Goal: Task Accomplishment & Management: Manage account settings

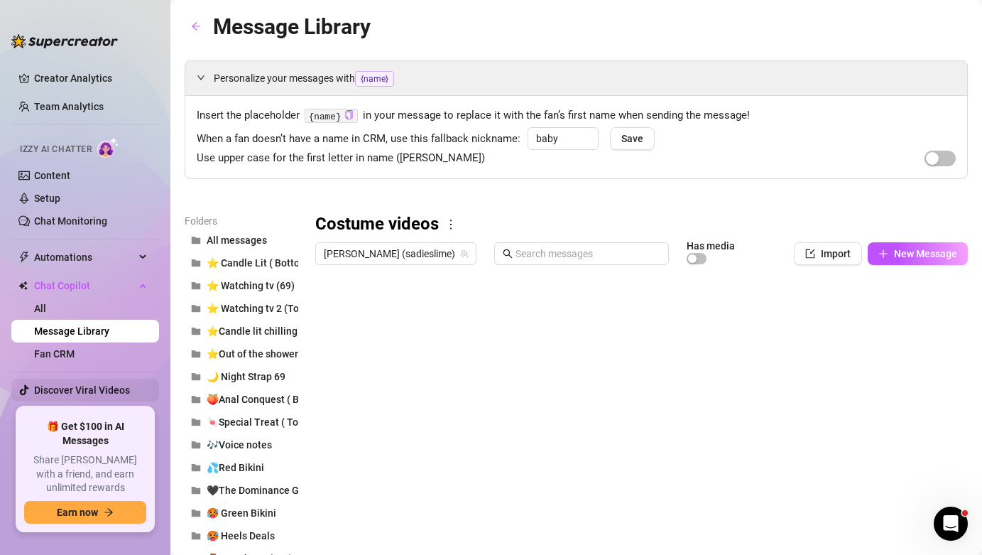
scroll to position [43, 0]
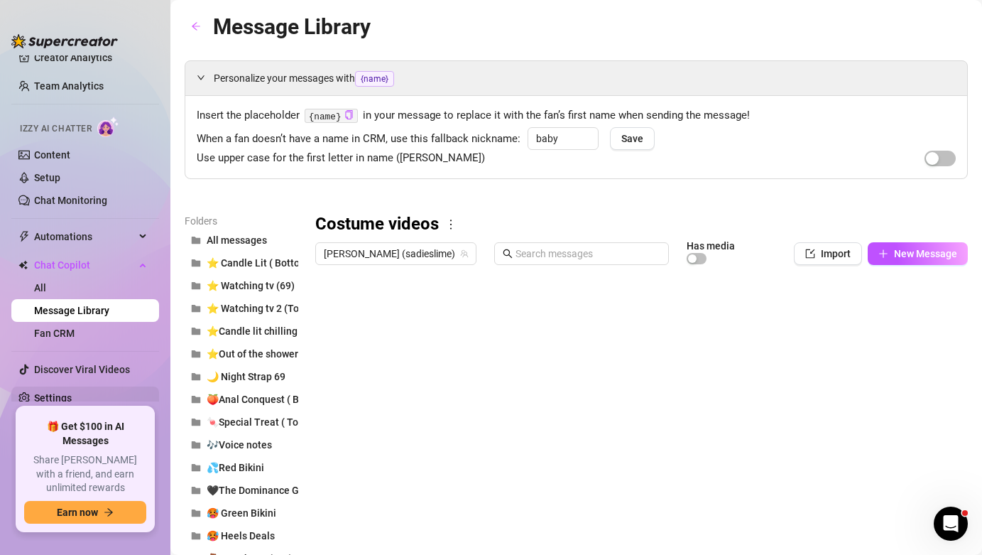
click at [67, 404] on link "Settings" at bounding box center [53, 397] width 38 height 11
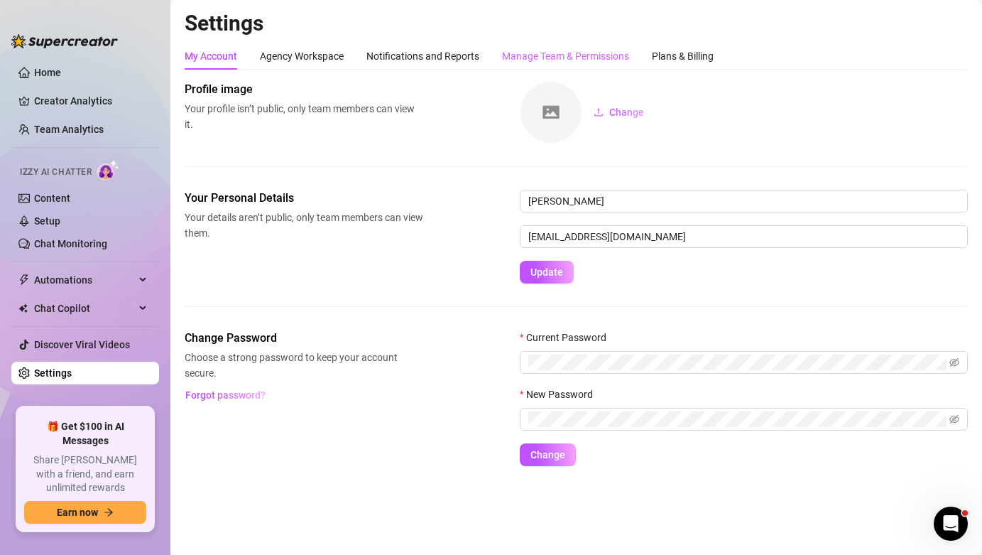
click at [548, 47] on div "Manage Team & Permissions" at bounding box center [565, 56] width 127 height 27
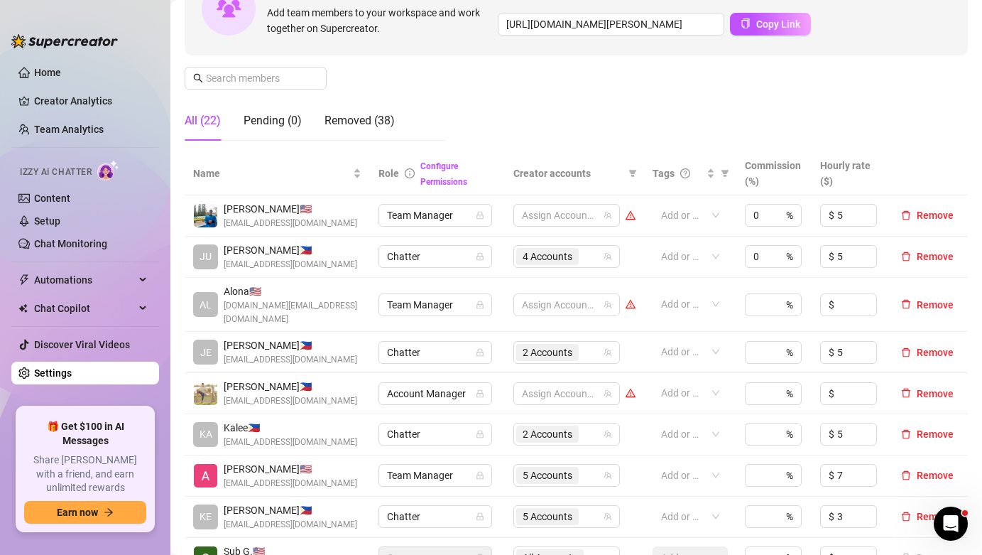
scroll to position [166, 0]
click at [580, 222] on div at bounding box center [559, 215] width 86 height 20
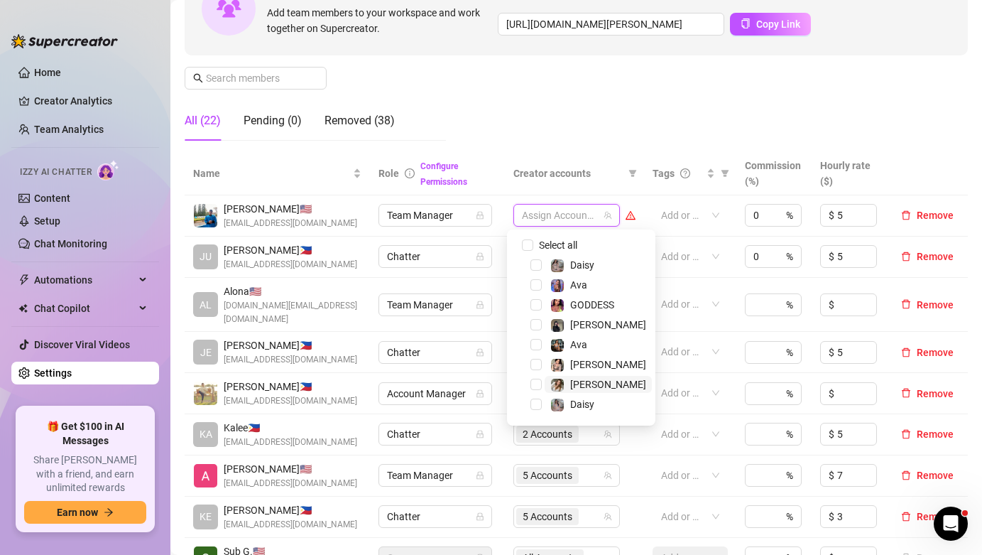
scroll to position [37, 0]
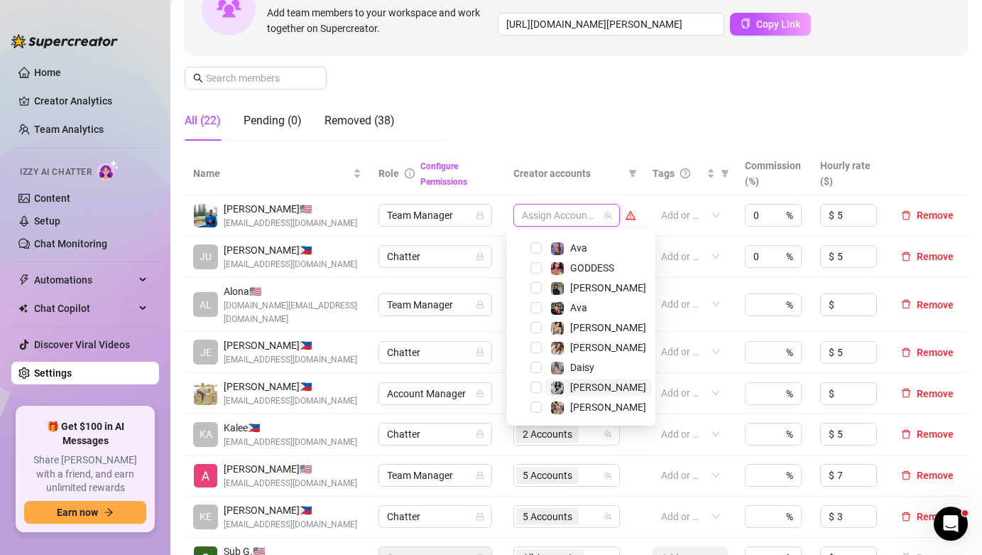
click at [600, 392] on span "[PERSON_NAME]" at bounding box center [598, 387] width 107 height 17
click at [537, 66] on div "Manage Team Members Manage your team members, their commission and hourly rate,…" at bounding box center [577, 33] width 784 height 237
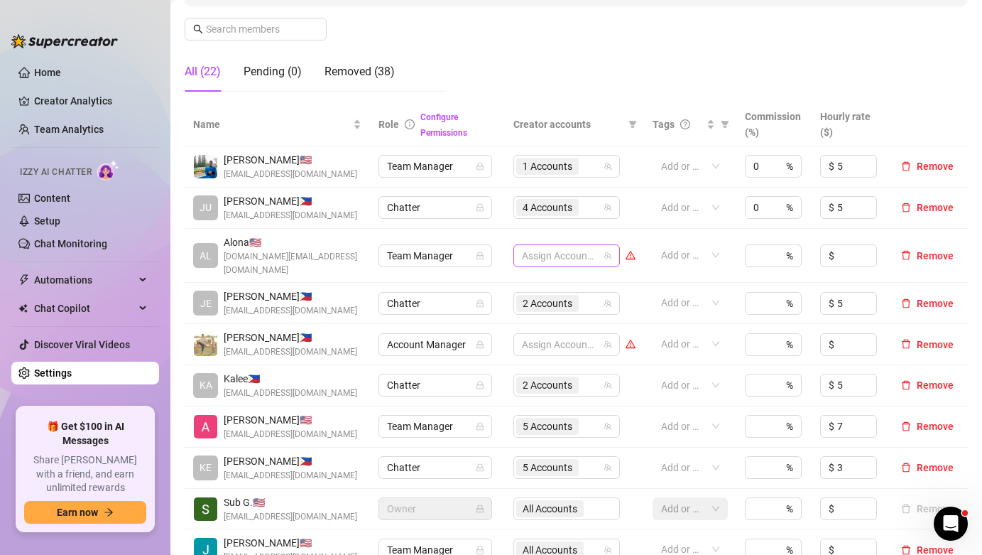
scroll to position [379, 0]
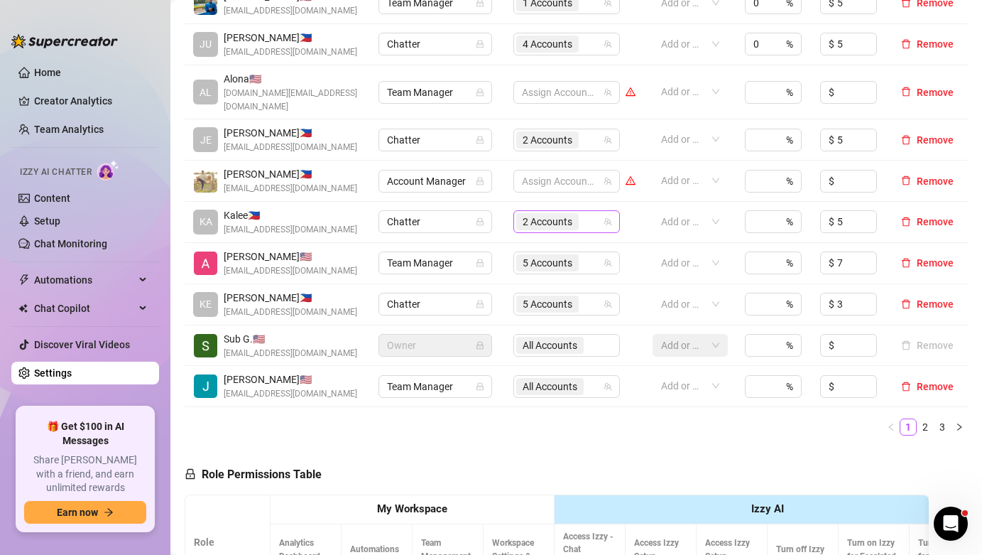
click at [557, 214] on span "2 Accounts" at bounding box center [548, 222] width 50 height 16
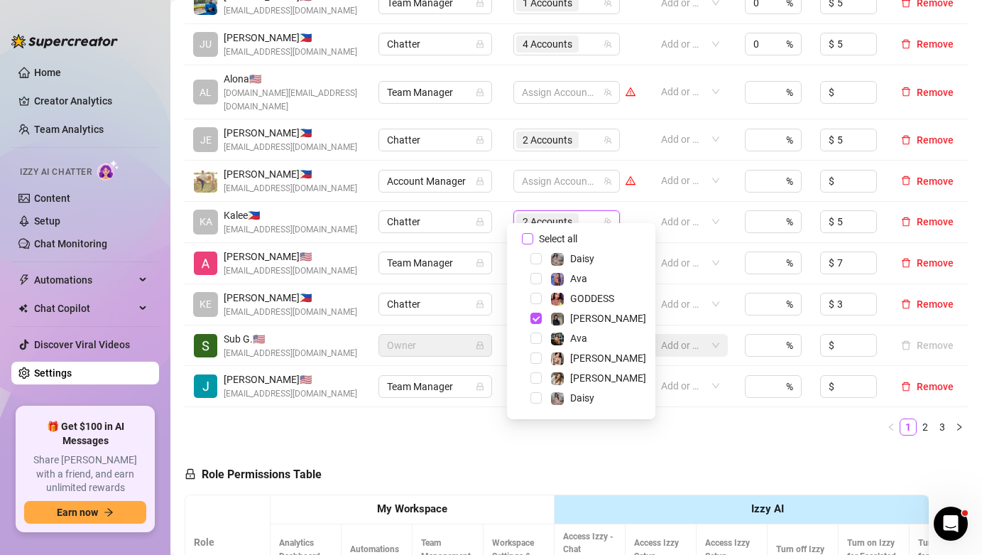
click at [561, 237] on span "Select all" at bounding box center [559, 239] width 50 height 16
click at [534, 237] on input "Select all" at bounding box center [527, 238] width 11 height 11
click at [561, 237] on span "Select all" at bounding box center [559, 239] width 50 height 16
click at [534, 237] on input "Select all" at bounding box center [527, 238] width 11 height 11
checkbox input "false"
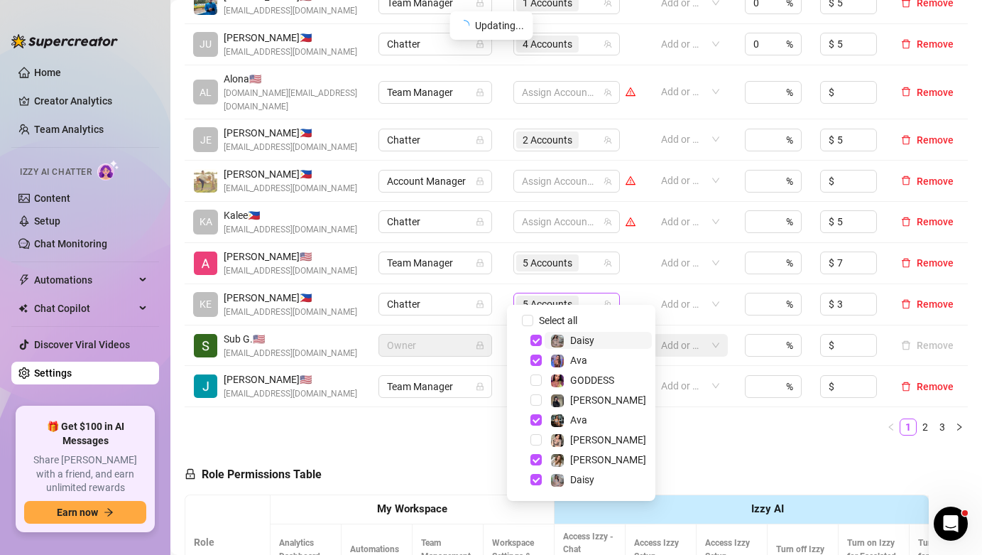
click at [567, 296] on span "5 Accounts" at bounding box center [547, 304] width 63 height 17
click at [557, 315] on span "Select all" at bounding box center [559, 321] width 50 height 16
click at [534, 315] on input "Select all" at bounding box center [527, 320] width 11 height 11
click at [557, 315] on span "Select all" at bounding box center [559, 321] width 50 height 16
click at [534, 315] on input "Select all" at bounding box center [527, 320] width 11 height 11
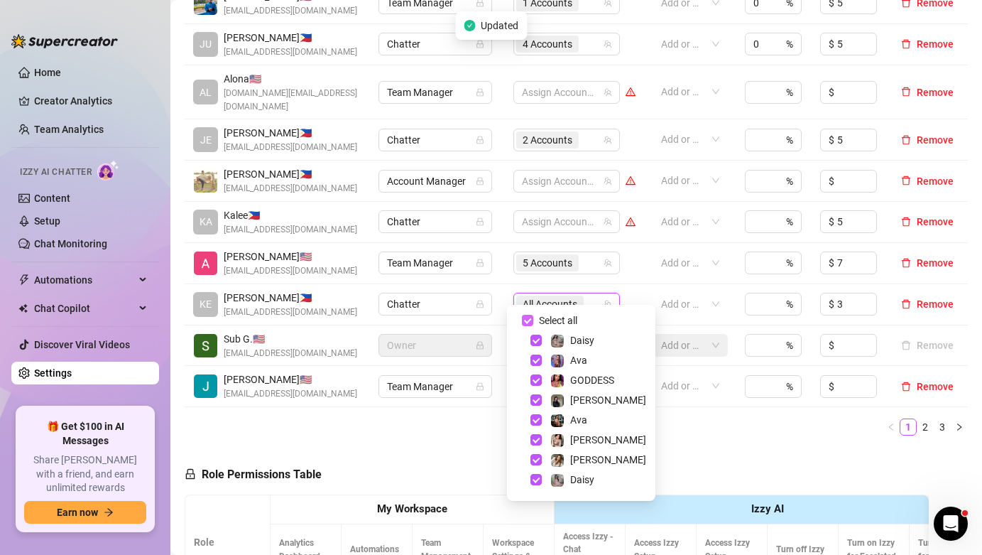
checkbox input "false"
click at [748, 495] on th "Izzy AI" at bounding box center [768, 509] width 426 height 29
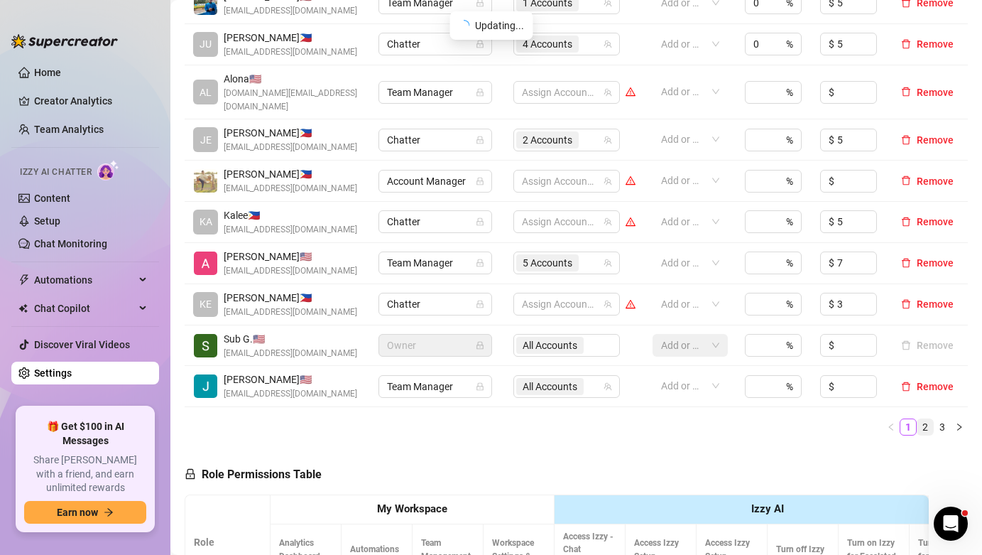
click at [918, 419] on link "2" at bounding box center [926, 427] width 16 height 16
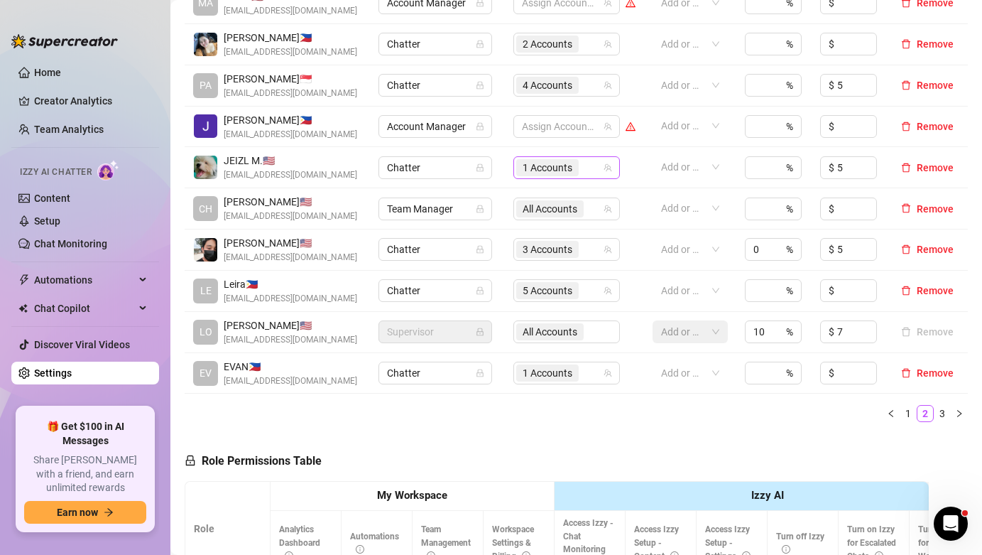
click at [570, 175] on span "1 Accounts" at bounding box center [547, 167] width 63 height 17
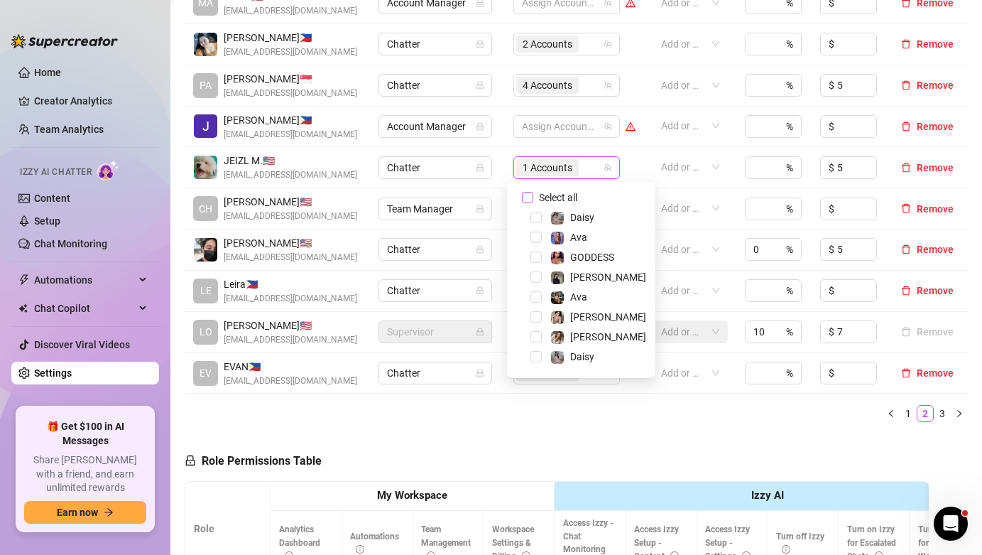
click at [569, 197] on span "Select all" at bounding box center [559, 198] width 50 height 16
click at [534, 197] on input "Select all" at bounding box center [527, 197] width 11 height 11
click at [569, 197] on span "Select all" at bounding box center [559, 198] width 50 height 16
click at [534, 197] on input "Select all" at bounding box center [527, 197] width 11 height 11
checkbox input "false"
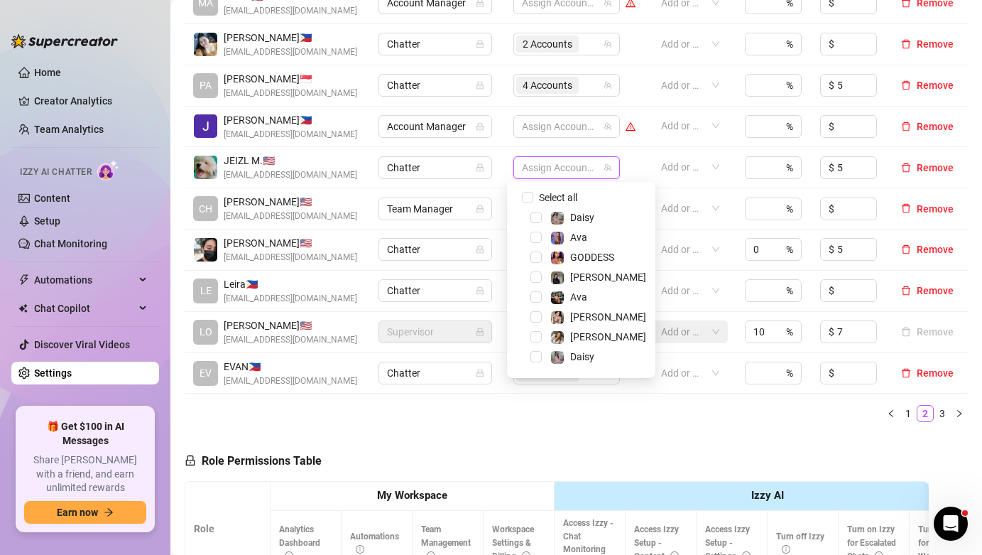
click at [529, 433] on div "Name Role Configure Permissions Creator accounts Tags Commission (%) Hourly rat…" at bounding box center [577, 187] width 784 height 494
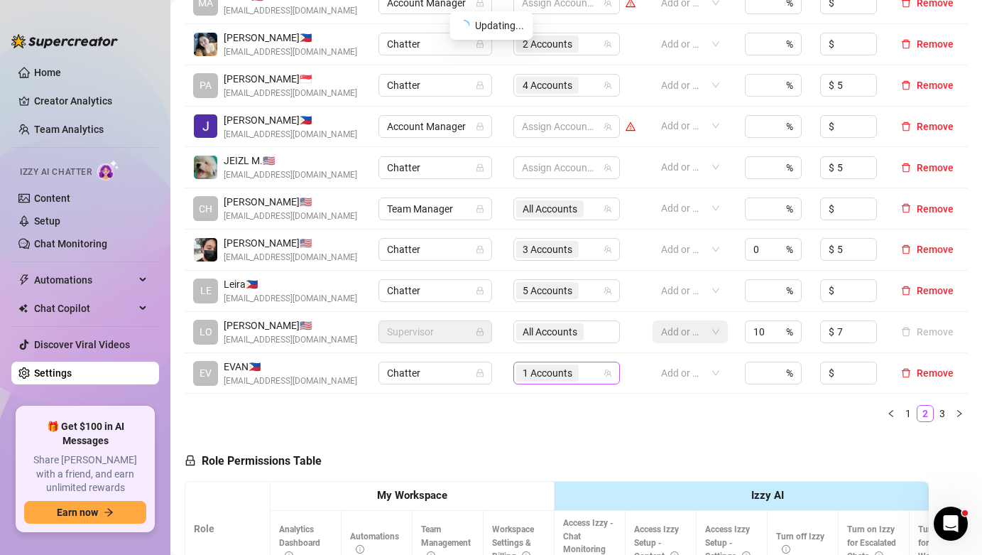
click at [562, 381] on span "1 Accounts" at bounding box center [548, 373] width 50 height 16
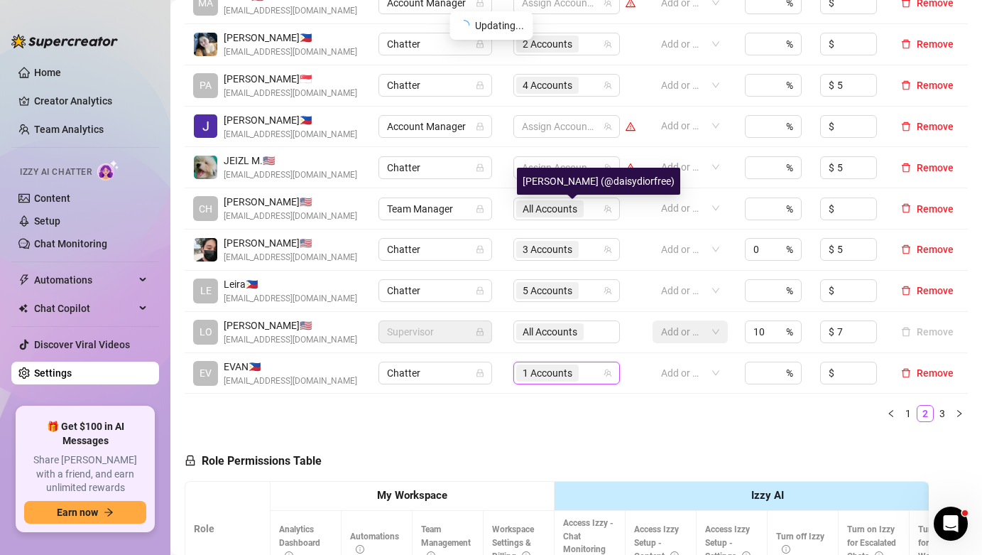
click at [561, 193] on div "[PERSON_NAME] (@daisydiorfree)" at bounding box center [598, 181] width 163 height 27
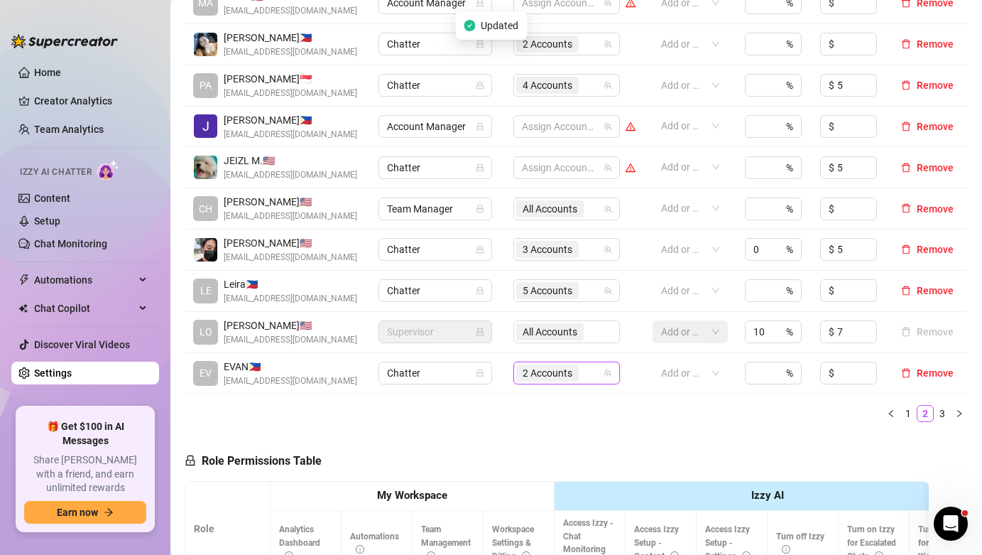
click at [556, 394] on td "53657908, 119671096 2 Accounts" at bounding box center [574, 373] width 139 height 41
click at [552, 381] on span "2 Accounts" at bounding box center [548, 373] width 50 height 16
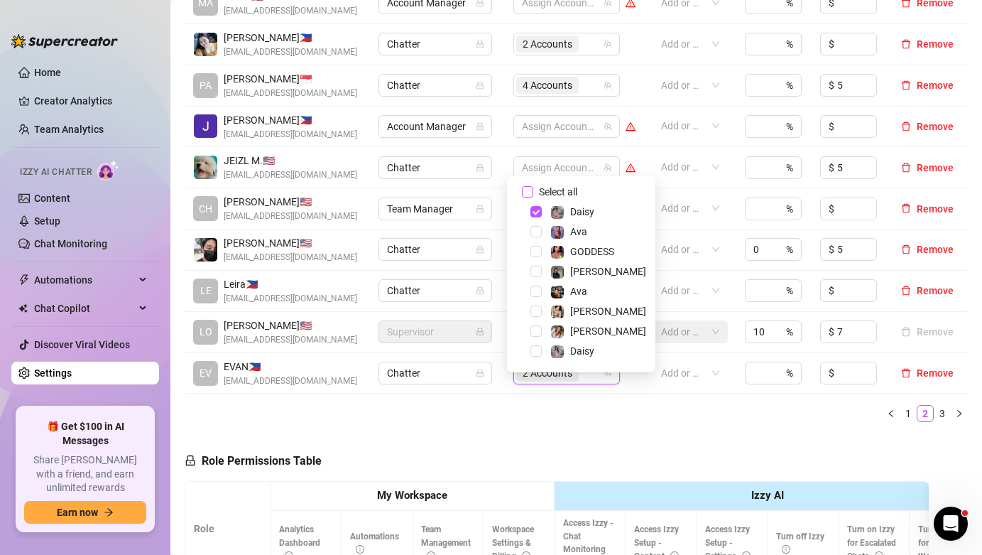
click at [538, 193] on span "Select all" at bounding box center [559, 192] width 50 height 16
click at [534, 193] on input "Select all" at bounding box center [527, 191] width 11 height 11
click at [538, 193] on span "Select all" at bounding box center [559, 192] width 50 height 16
click at [534, 193] on input "Select all" at bounding box center [527, 191] width 11 height 11
checkbox input "false"
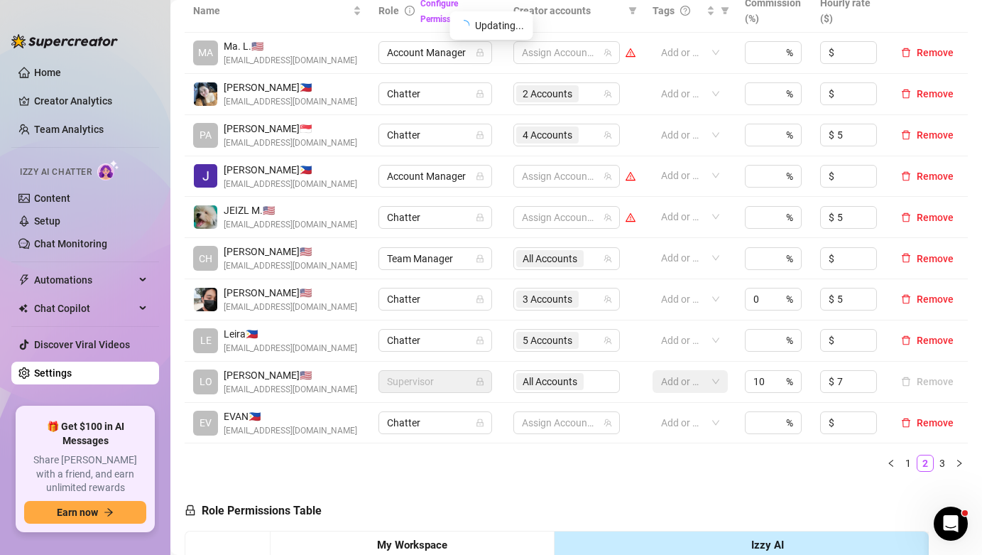
scroll to position [329, 0]
click at [935, 471] on link "3" at bounding box center [943, 463] width 16 height 16
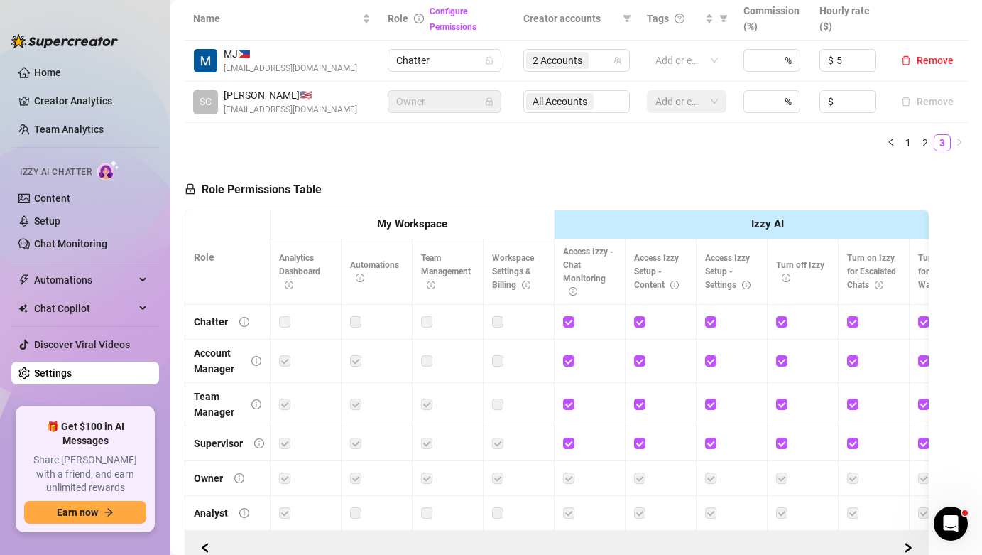
scroll to position [320, 0]
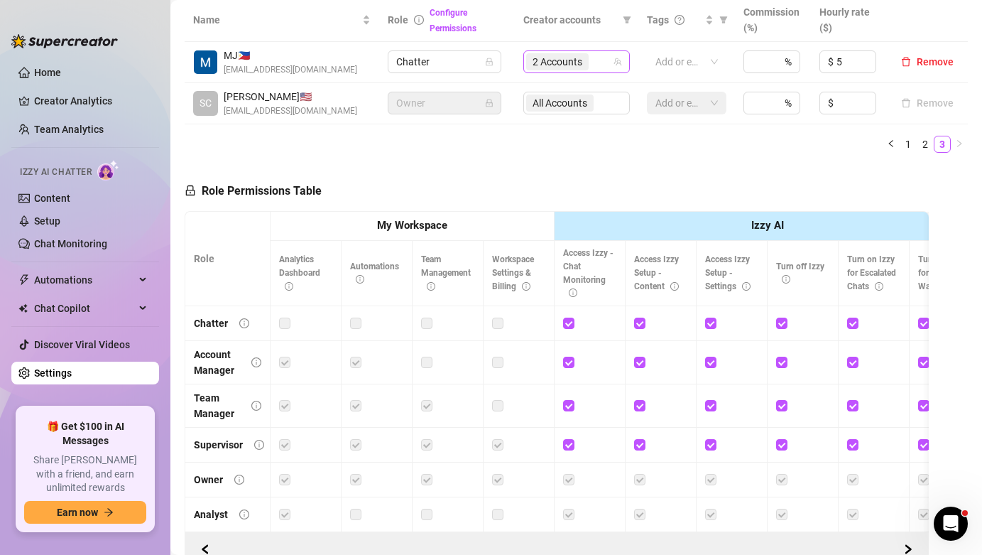
click at [566, 60] on span "2 Accounts" at bounding box center [558, 62] width 50 height 16
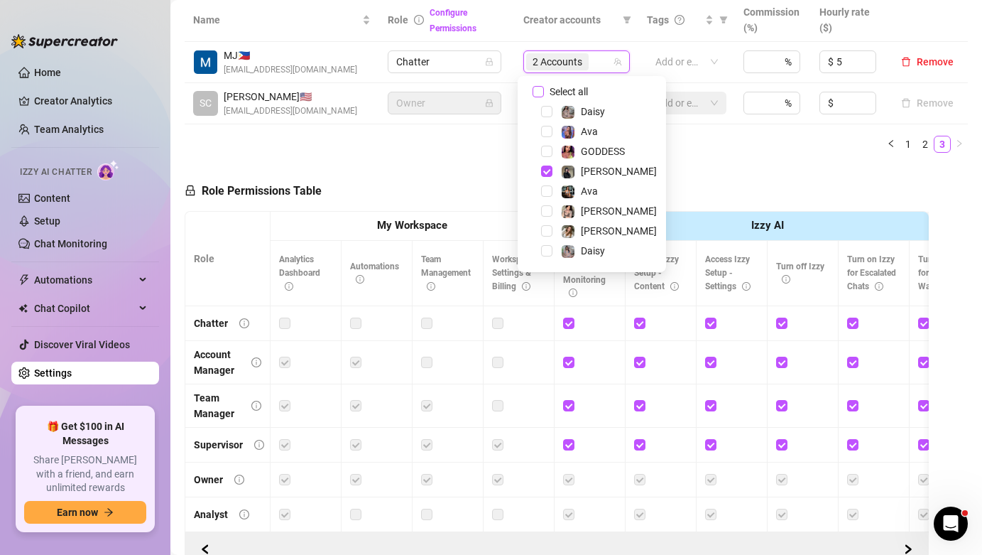
click at [561, 90] on span "Select all" at bounding box center [569, 92] width 50 height 16
click at [544, 90] on input "Select all" at bounding box center [538, 91] width 11 height 11
click at [561, 90] on span "Select all" at bounding box center [569, 92] width 50 height 16
click at [544, 90] on input "Select all" at bounding box center [538, 91] width 11 height 11
checkbox input "false"
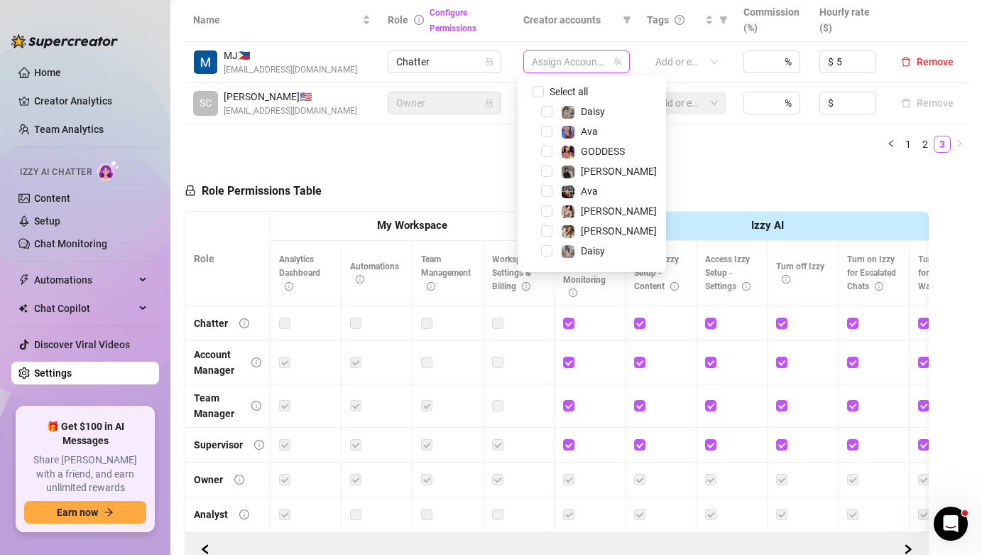
click at [656, 157] on div "Name Role Configure Permissions Creator accounts Tags Commission (%) Hourly rat…" at bounding box center [577, 82] width 784 height 166
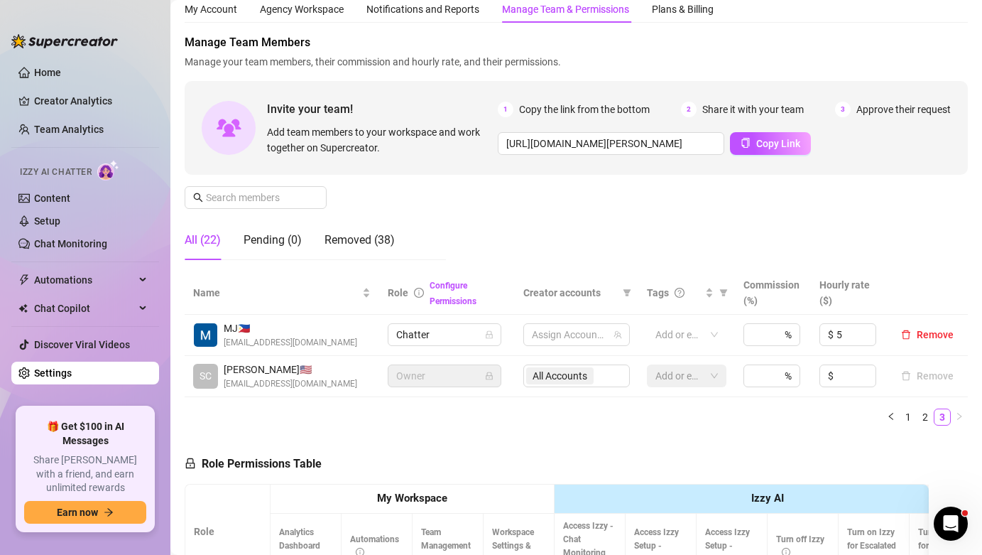
scroll to position [0, 0]
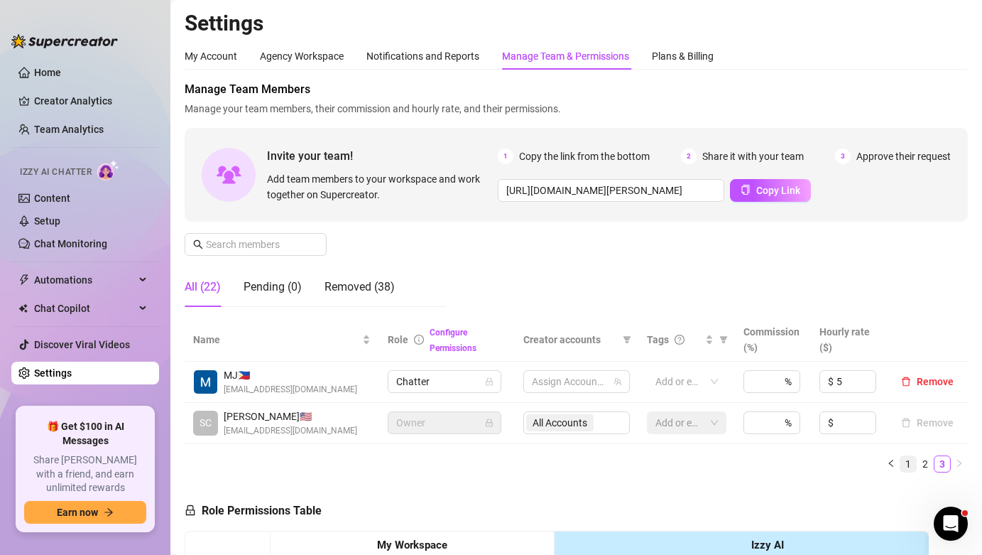
click at [901, 466] on link "1" at bounding box center [909, 464] width 16 height 16
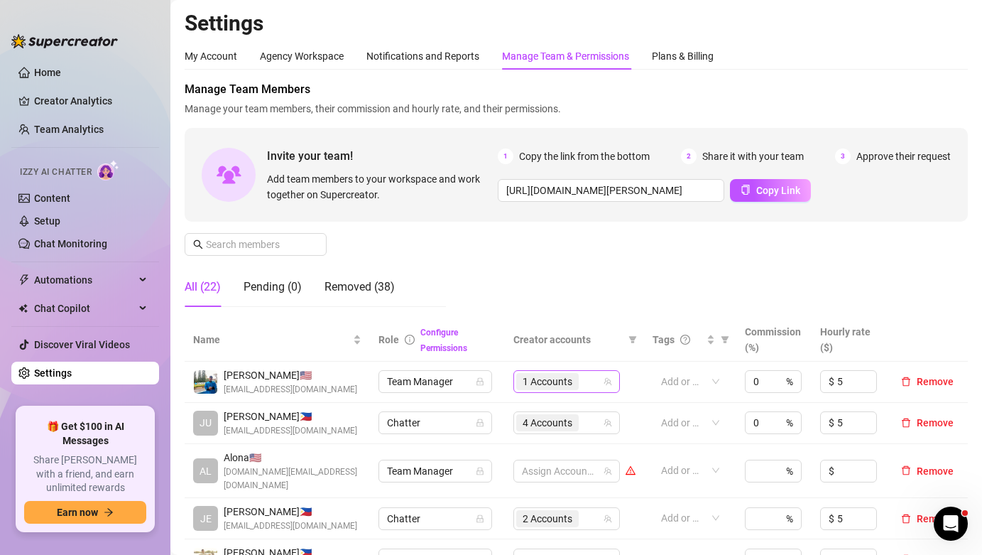
click at [582, 385] on input "search" at bounding box center [583, 381] width 3 height 17
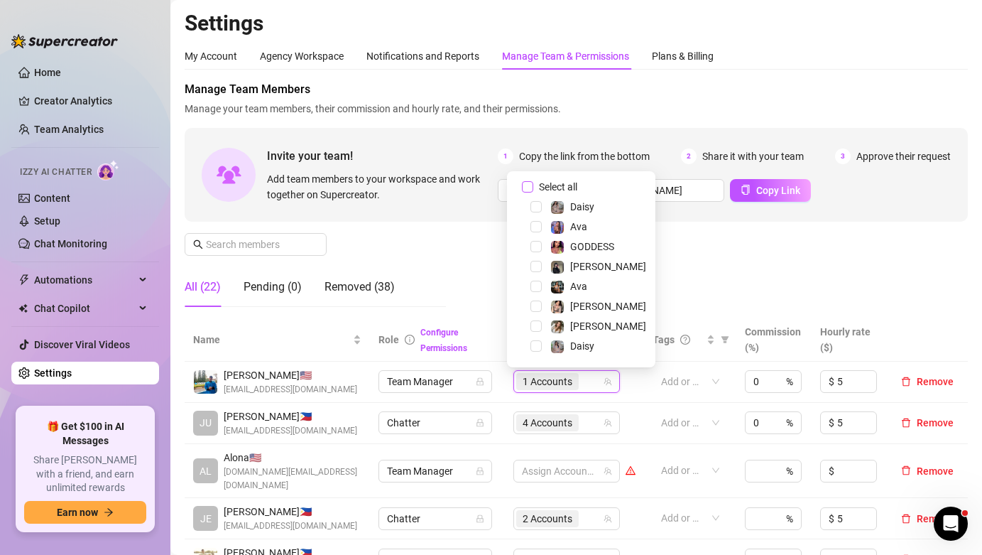
click at [529, 190] on input "Select all" at bounding box center [527, 186] width 11 height 11
checkbox input "true"
drag, startPoint x: 754, startPoint y: 290, endPoint x: 742, endPoint y: 288, distance: 12.2
click at [752, 292] on div "Manage Team Members Manage your team members, their commission and hourly rate,…" at bounding box center [577, 199] width 784 height 237
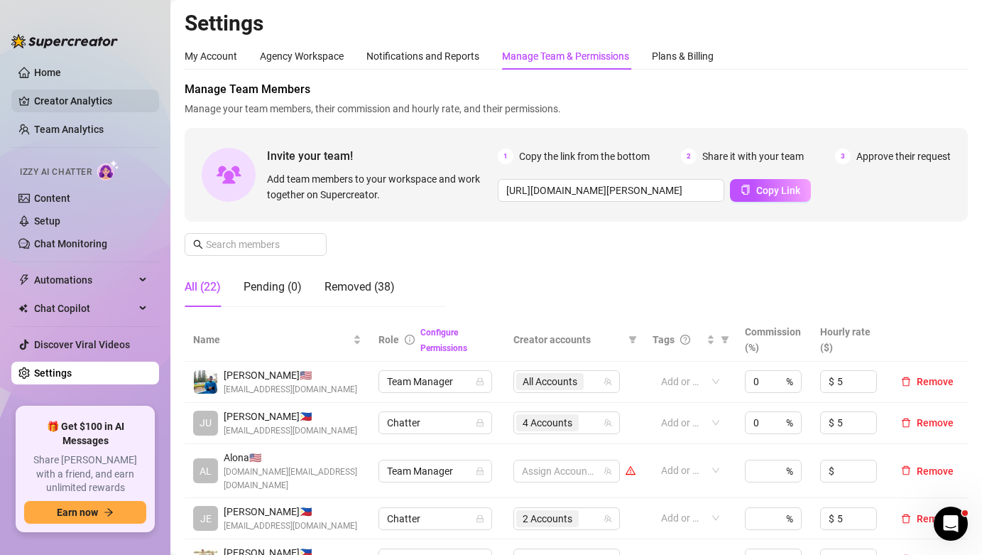
click at [98, 99] on link "Creator Analytics" at bounding box center [91, 101] width 114 height 23
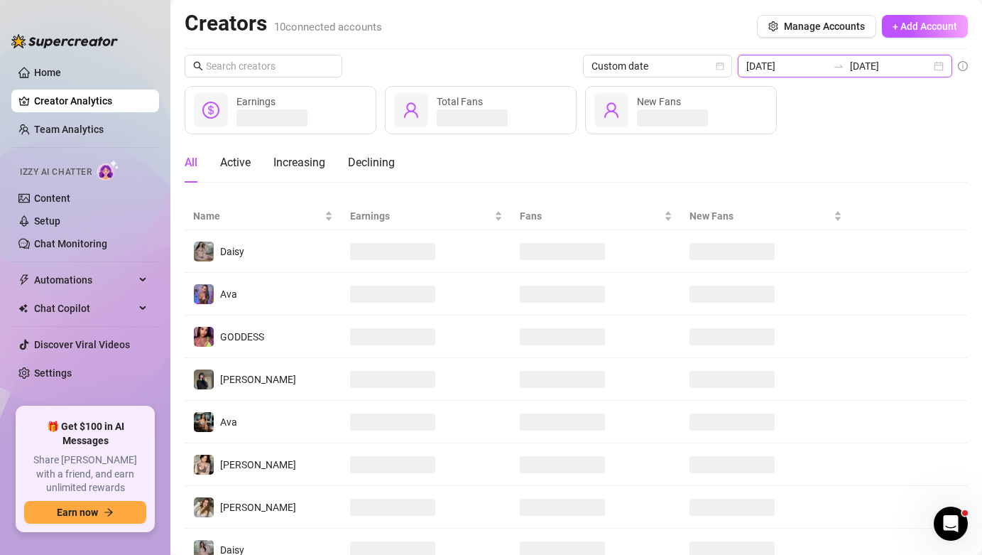
click at [820, 70] on input "[DATE]" at bounding box center [787, 66] width 81 height 16
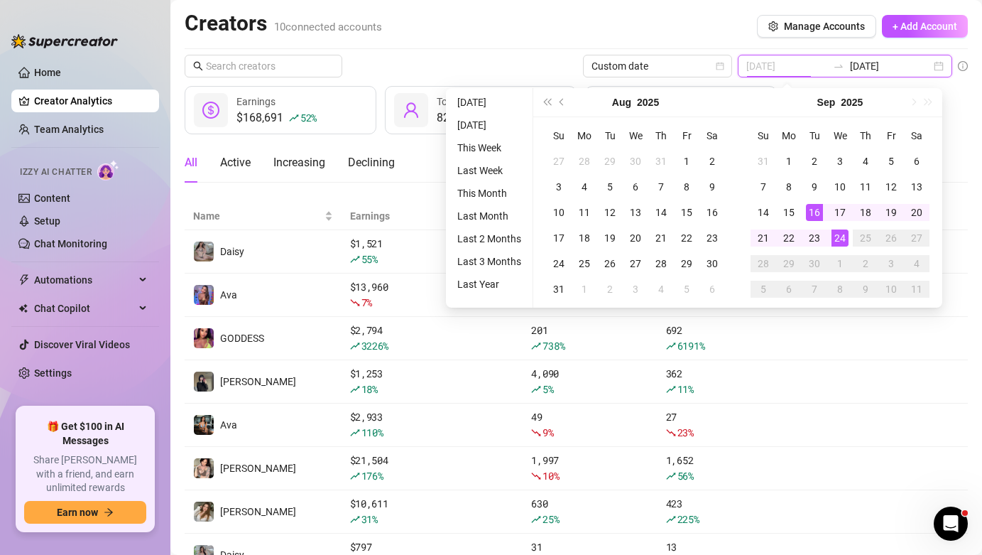
type input "[DATE]"
click at [842, 238] on div "24" at bounding box center [840, 237] width 17 height 17
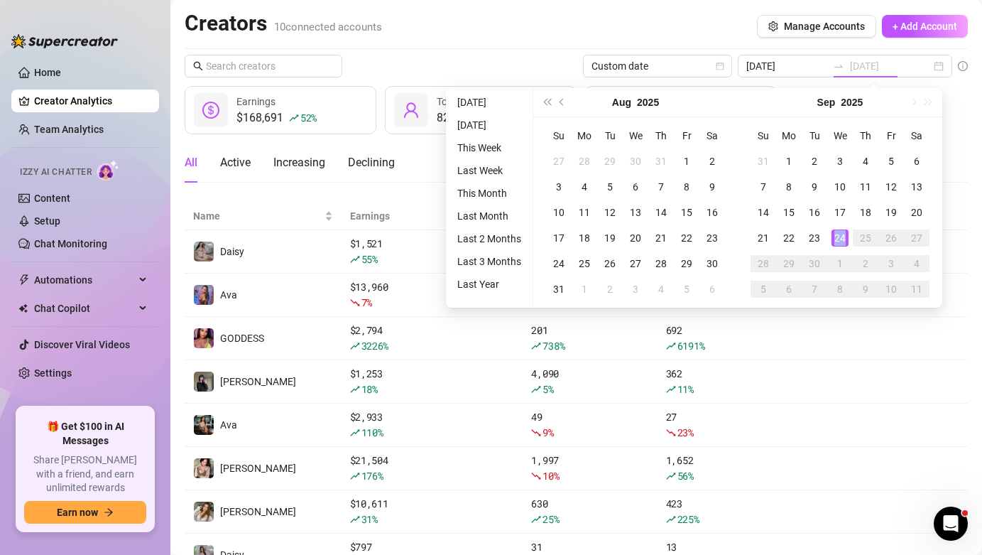
click at [842, 238] on div "24" at bounding box center [840, 237] width 17 height 17
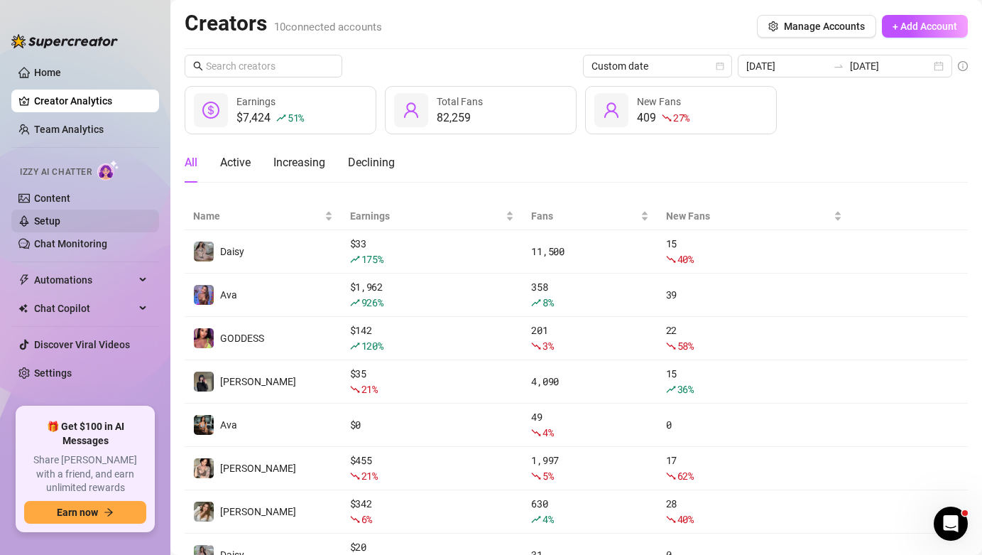
click at [60, 222] on link "Setup" at bounding box center [47, 220] width 26 height 11
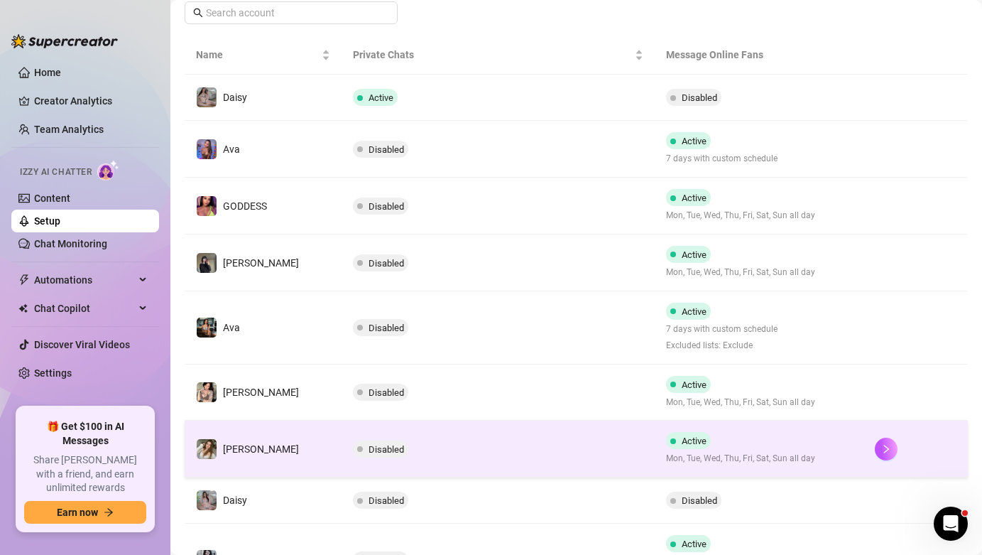
scroll to position [220, 0]
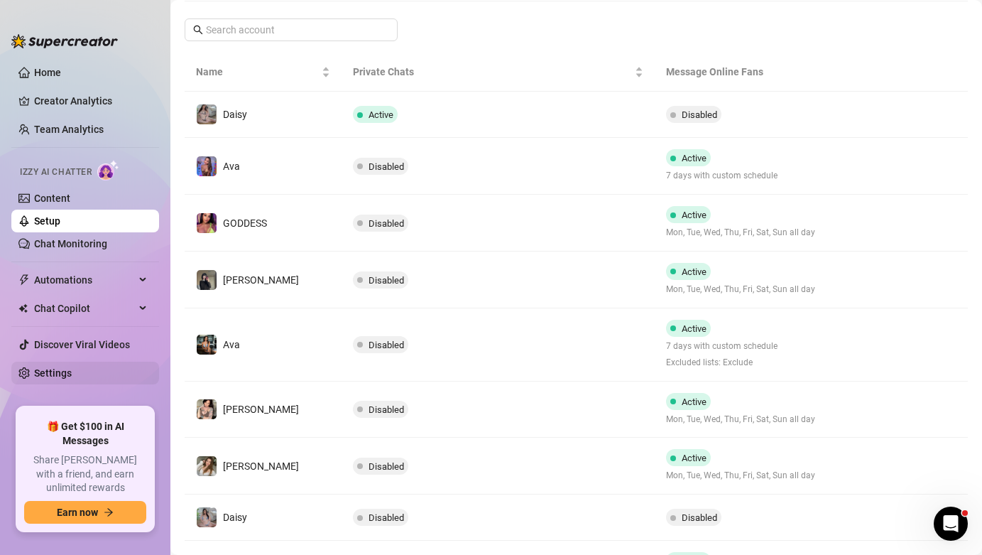
click at [72, 367] on link "Settings" at bounding box center [53, 372] width 38 height 11
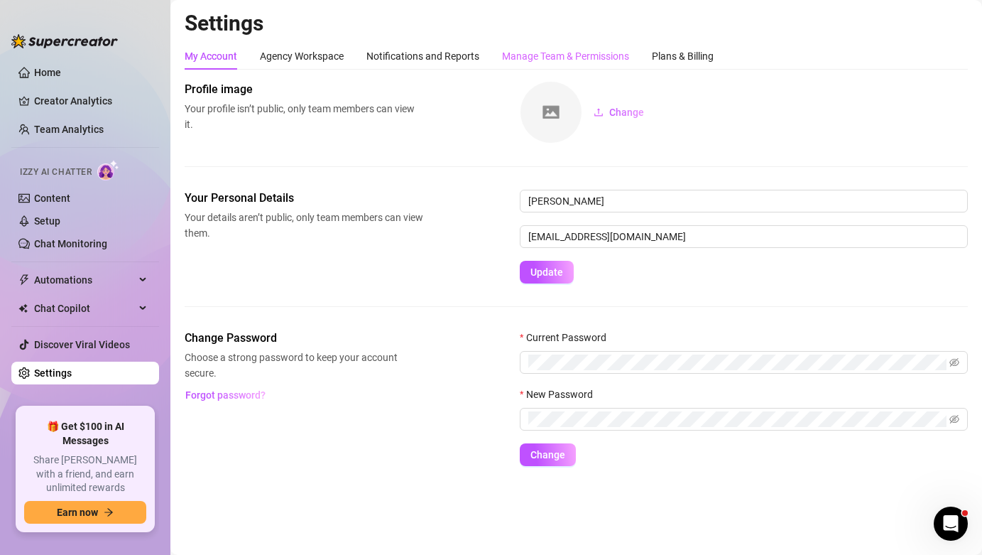
click at [514, 65] on div "Manage Team & Permissions" at bounding box center [565, 56] width 127 height 27
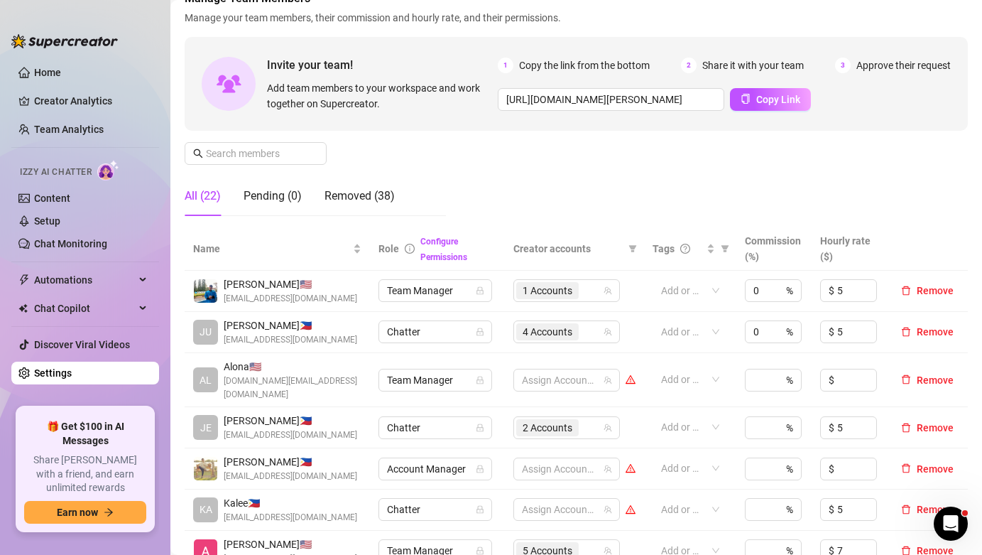
scroll to position [142, 0]
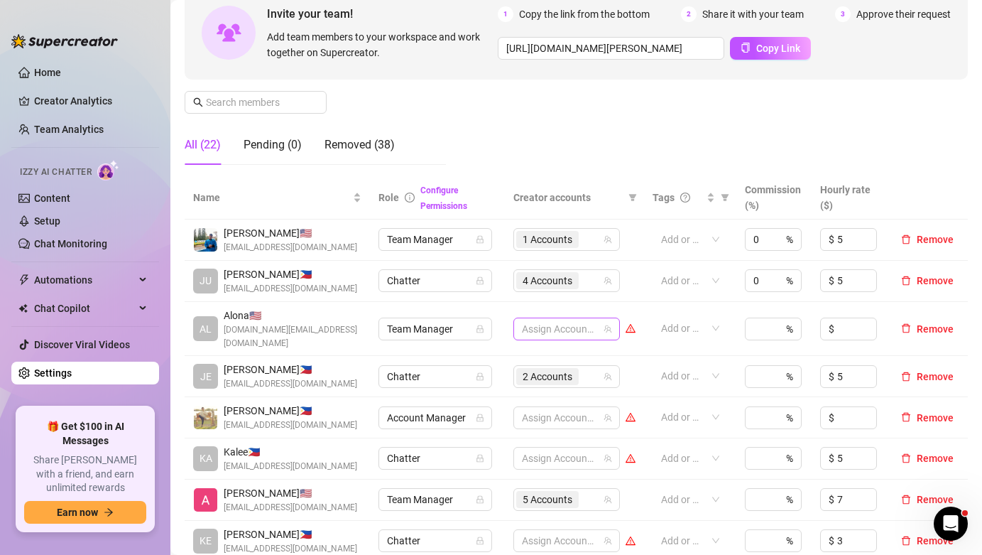
click at [595, 325] on div at bounding box center [559, 329] width 86 height 20
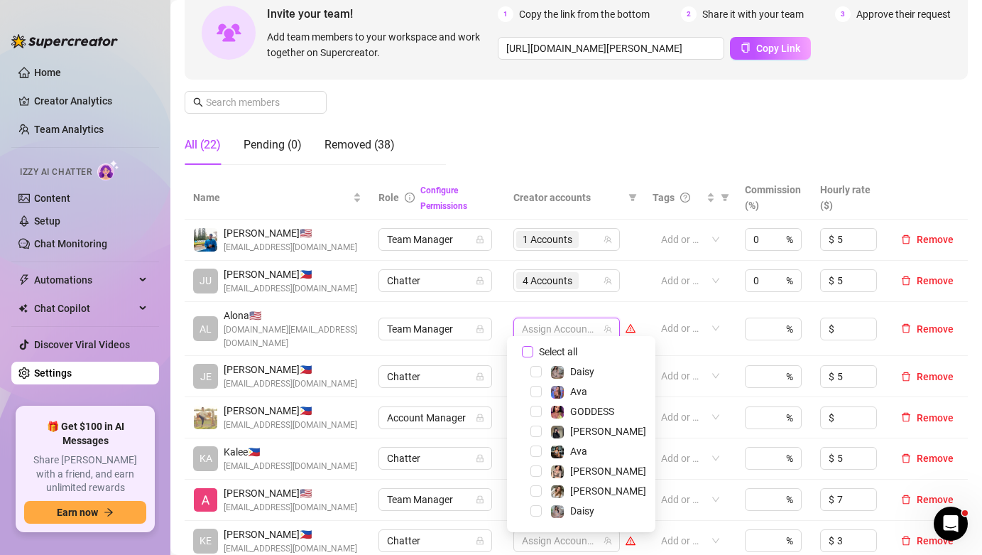
click at [570, 351] on span "Select all" at bounding box center [559, 352] width 50 height 16
click at [534, 351] on input "Select all" at bounding box center [527, 351] width 11 height 11
checkbox input "true"
click at [658, 116] on div "Manage Team Members Manage your team members, their commission and hourly rate,…" at bounding box center [577, 57] width 784 height 237
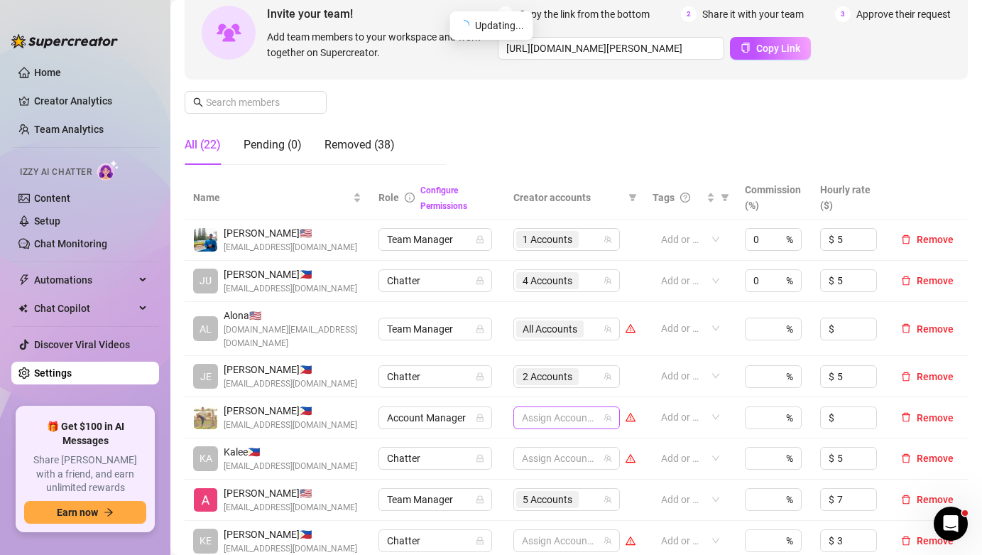
click at [560, 408] on div at bounding box center [559, 418] width 86 height 20
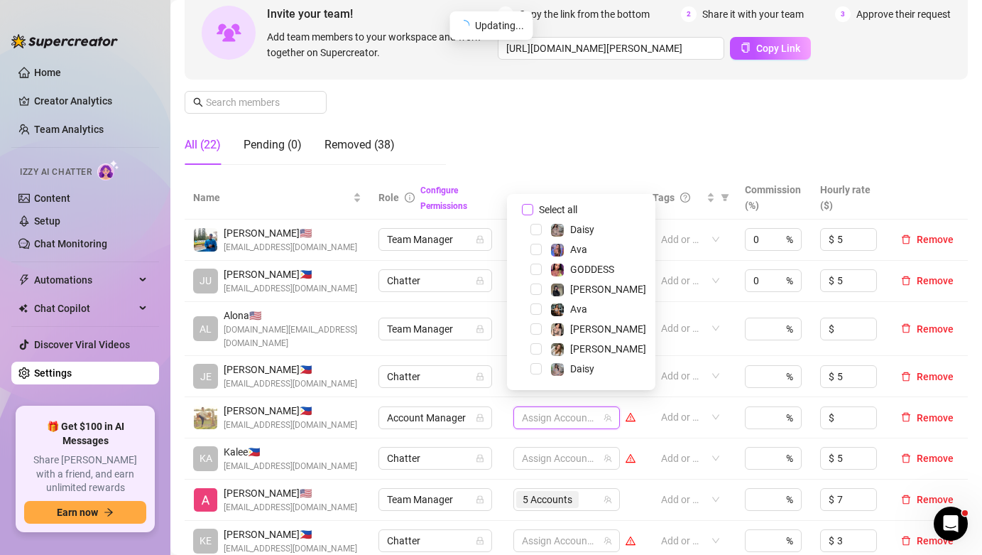
click at [570, 209] on span "Select all" at bounding box center [559, 210] width 50 height 16
click at [534, 209] on input "Select all" at bounding box center [527, 209] width 11 height 11
checkbox input "true"
click at [590, 120] on div "Manage Team Members Manage your team members, their commission and hourly rate,…" at bounding box center [577, 57] width 784 height 237
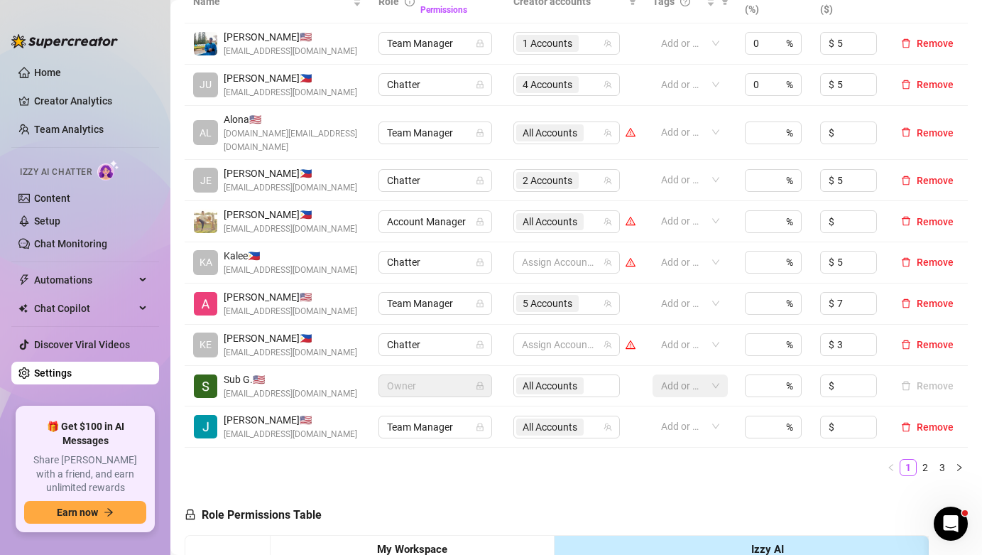
scroll to position [340, 0]
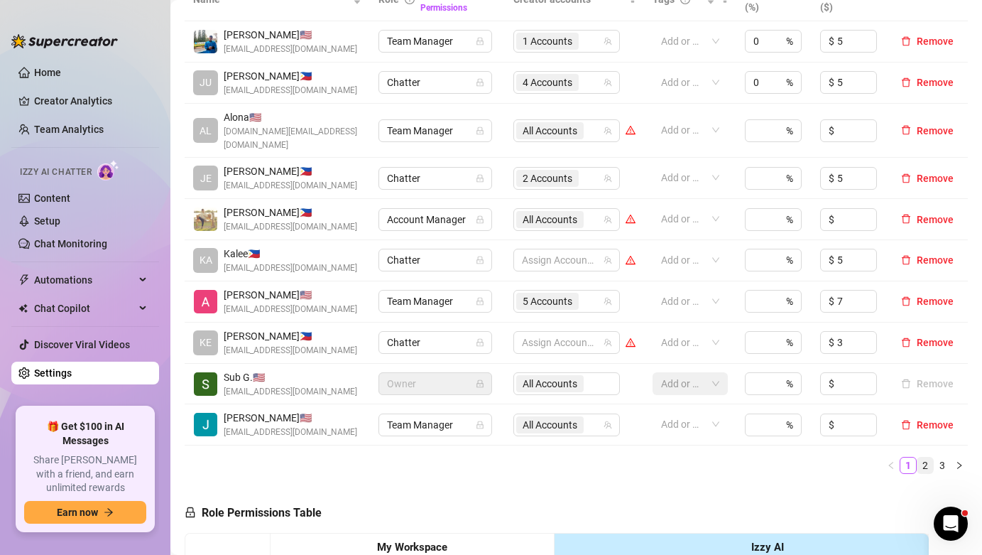
click at [918, 458] on link "2" at bounding box center [926, 466] width 16 height 16
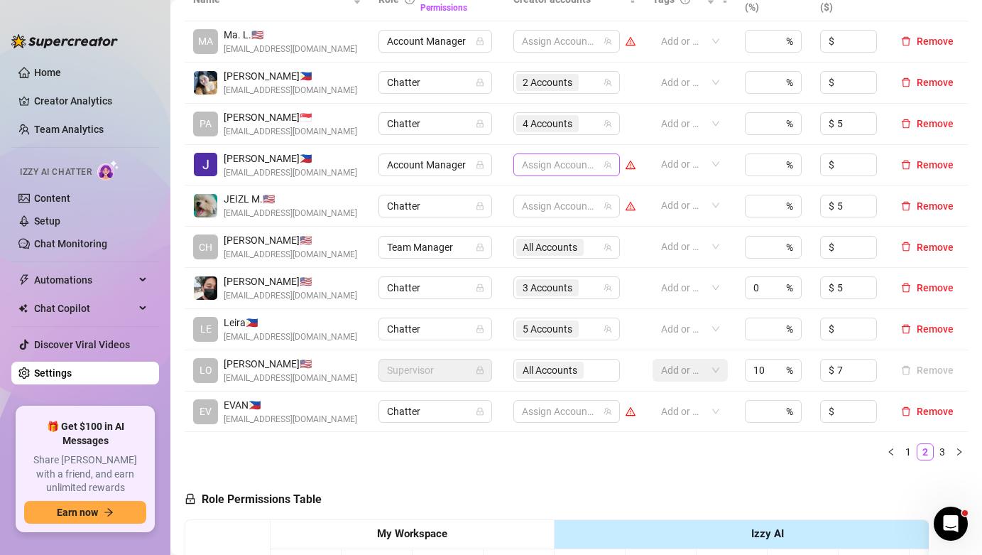
click at [580, 166] on div at bounding box center [559, 165] width 86 height 20
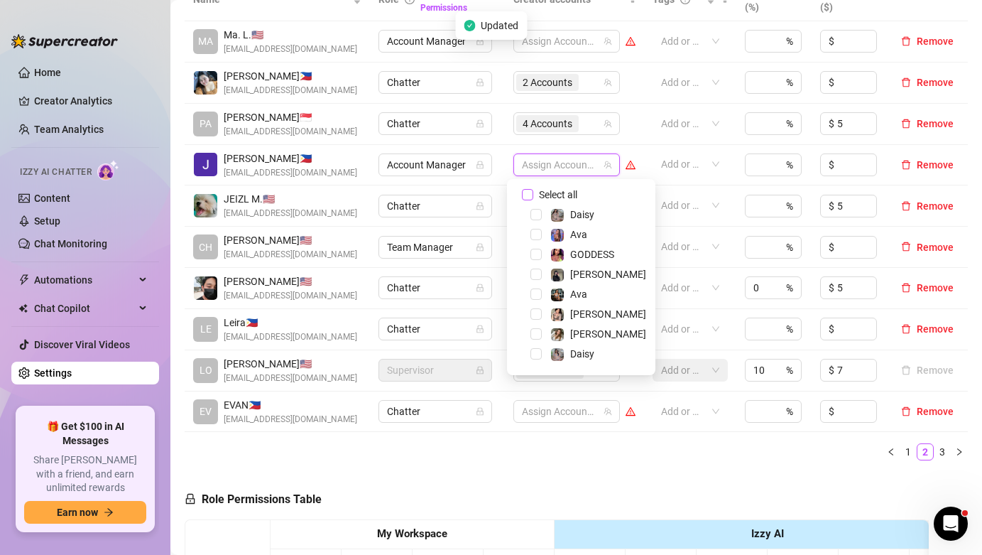
click at [572, 198] on span "Select all" at bounding box center [559, 195] width 50 height 16
click at [534, 198] on input "Select all" at bounding box center [527, 194] width 11 height 11
checkbox input "true"
click at [583, 43] on div at bounding box center [559, 41] width 86 height 20
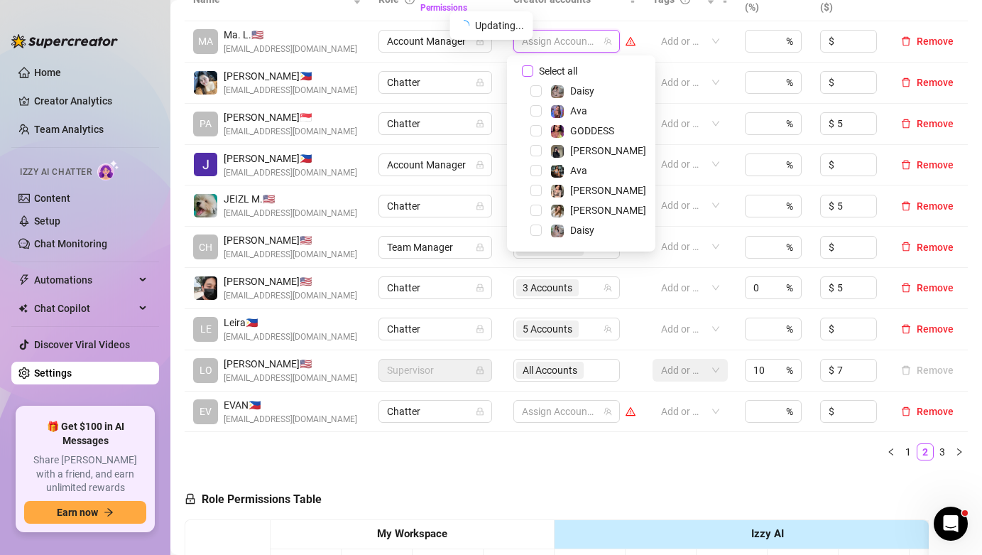
click at [573, 72] on span "Select all" at bounding box center [559, 71] width 50 height 16
click at [534, 72] on input "Select all" at bounding box center [527, 70] width 11 height 11
checkbox input "true"
click at [622, 472] on div "Name Role Configure Permissions Creator accounts Tags Commission (%) Hourly rat…" at bounding box center [577, 225] width 784 height 494
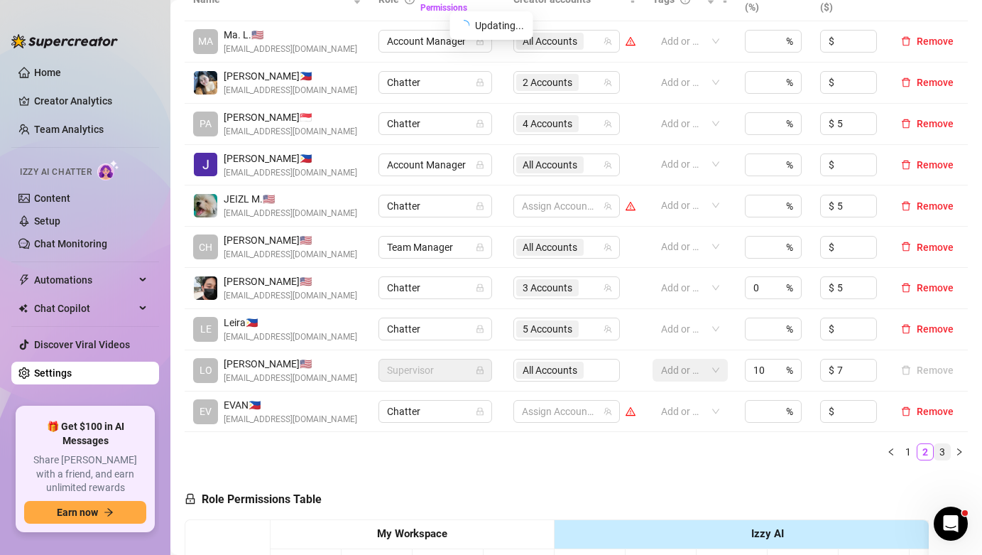
click at [935, 460] on link "3" at bounding box center [943, 452] width 16 height 16
